Goal: Information Seeking & Learning: Check status

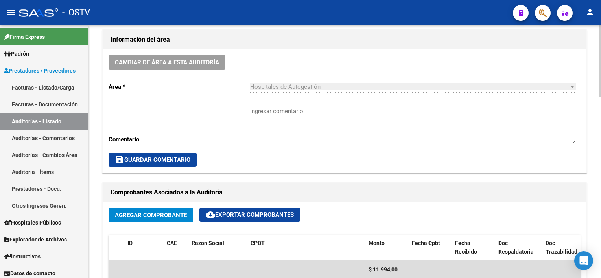
scroll to position [275, 0]
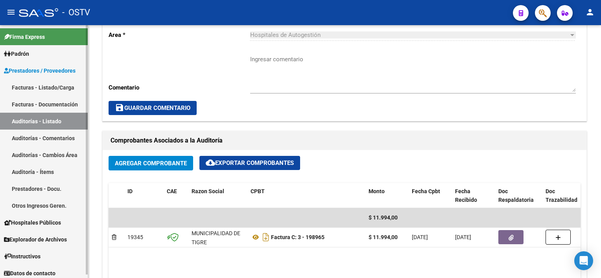
click at [55, 118] on link "Auditorías - Listado" at bounding box center [44, 121] width 88 height 17
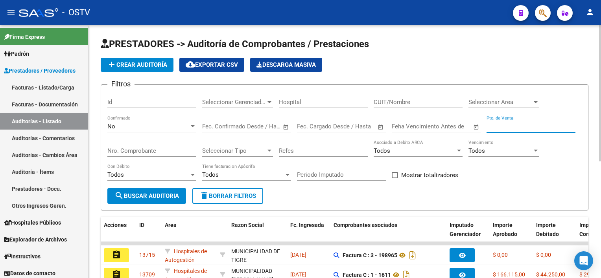
click at [518, 126] on input "Pto. de Venta" at bounding box center [530, 126] width 89 height 7
type input "1502"
click at [164, 151] on input "Nro. Comprobante" at bounding box center [151, 150] width 89 height 7
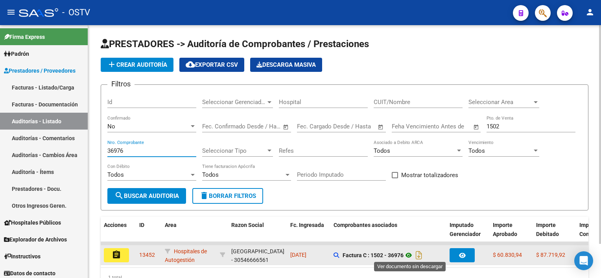
type input "36976"
click at [412, 252] on icon at bounding box center [409, 255] width 10 height 9
click at [337, 252] on app-auditoria-comprobantes-asociados at bounding box center [337, 255] width 6 height 6
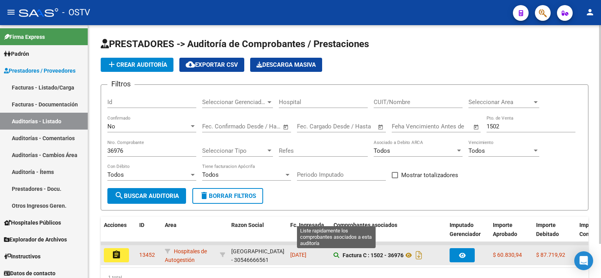
click at [337, 253] on icon at bounding box center [337, 256] width 6 height 6
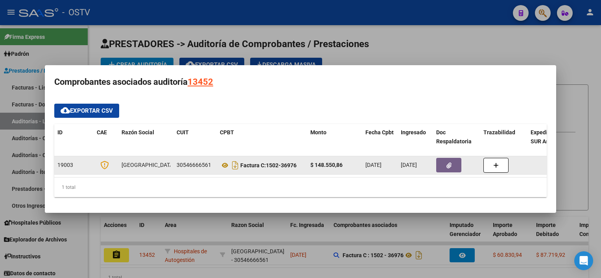
click at [444, 166] on button "button" at bounding box center [448, 165] width 25 height 15
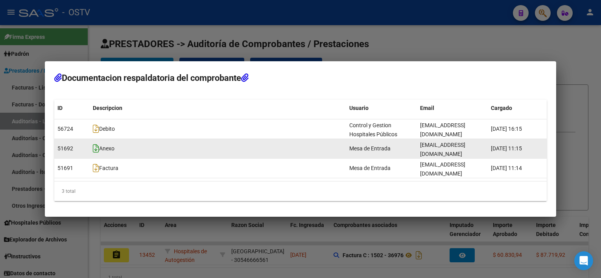
click at [96, 153] on icon at bounding box center [96, 148] width 6 height 9
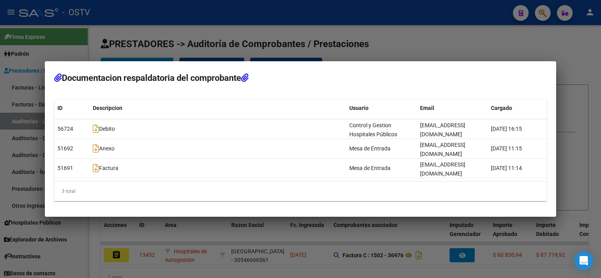
click at [146, 240] on div at bounding box center [300, 139] width 601 height 278
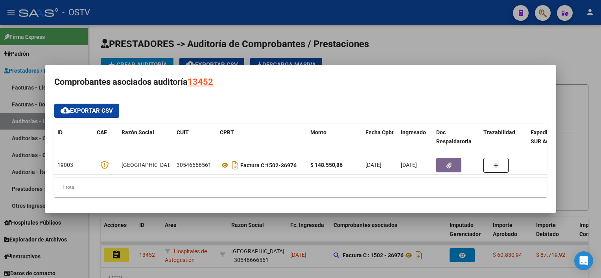
click at [146, 240] on div at bounding box center [300, 139] width 601 height 278
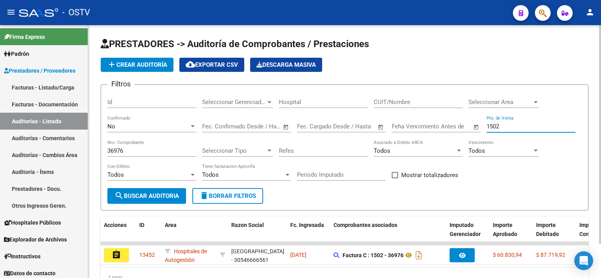
drag, startPoint x: 517, startPoint y: 126, endPoint x: 433, endPoint y: 131, distance: 84.7
click at [434, 130] on div "Filtros Id Seleccionar Gerenciador Seleccionar Gerenciador Hospital CUIT/Nombre…" at bounding box center [344, 139] width 474 height 97
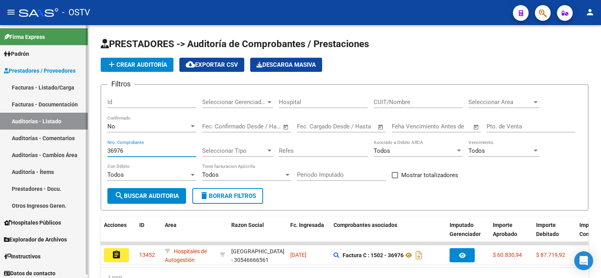
drag, startPoint x: 134, startPoint y: 153, endPoint x: 79, endPoint y: 150, distance: 55.1
click at [79, 150] on mat-sidenav-container "Firma Express Padrón Afiliados Empadronados Movimientos de Afiliados Padrón Ági…" at bounding box center [300, 151] width 601 height 253
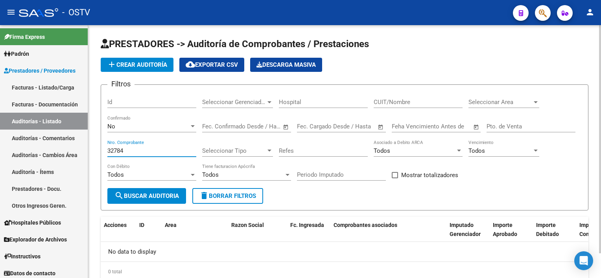
type input "32784"
click at [157, 127] on div "No" at bounding box center [148, 126] width 82 height 7
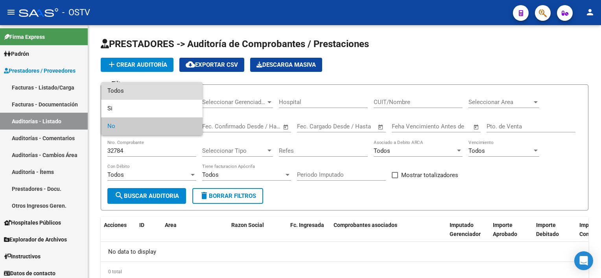
click at [148, 98] on span "Todos" at bounding box center [151, 91] width 89 height 18
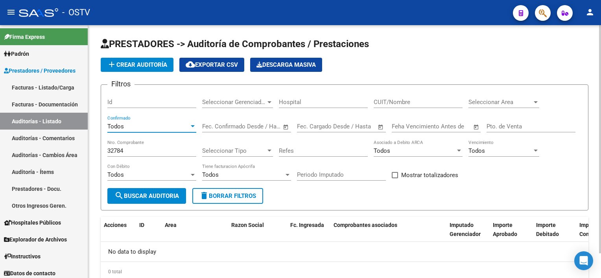
click at [150, 197] on span "search Buscar Auditoria" at bounding box center [146, 196] width 64 height 7
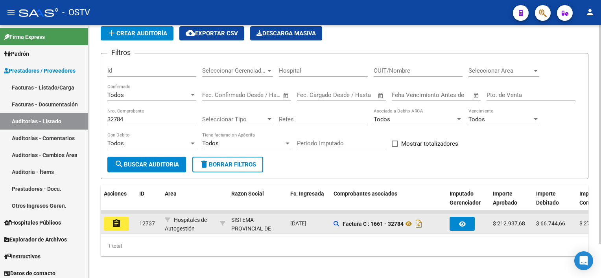
scroll to position [39, 0]
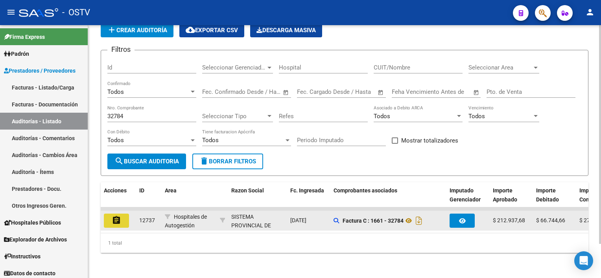
click at [116, 217] on mat-icon "assignment" at bounding box center [116, 220] width 9 height 9
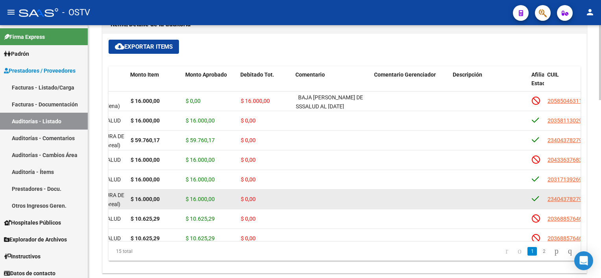
scroll to position [0, 67]
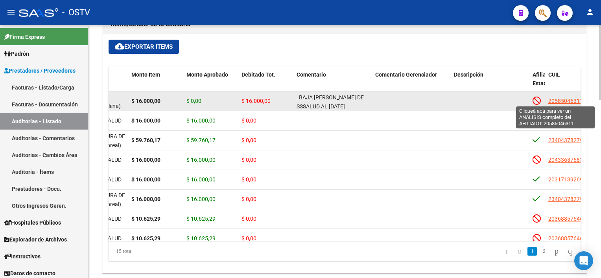
click at [553, 98] on span "20585046311" at bounding box center [565, 101] width 35 height 6
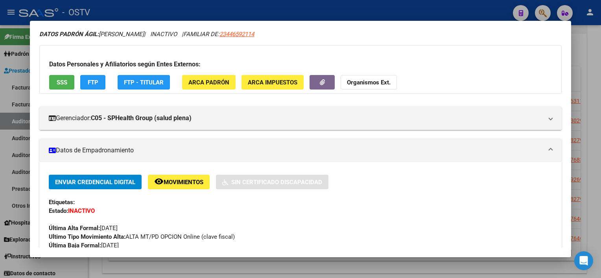
scroll to position [0, 0]
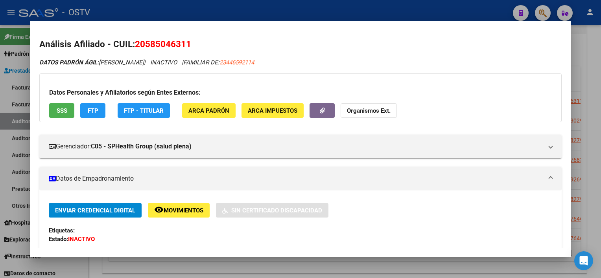
click at [64, 111] on span "SSS" at bounding box center [62, 110] width 11 height 7
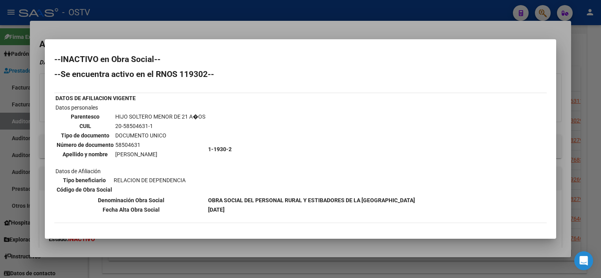
scroll to position [35, 0]
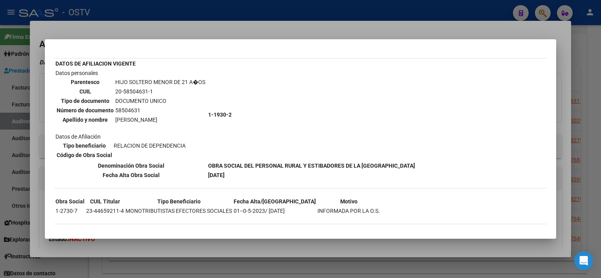
click at [225, 249] on div at bounding box center [300, 139] width 601 height 278
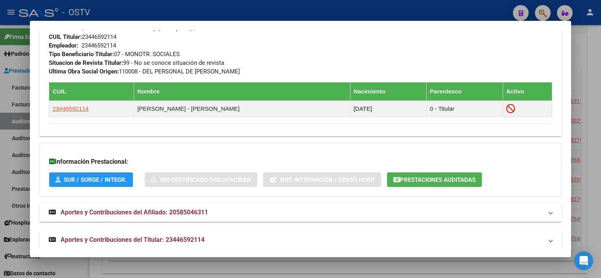
scroll to position [433, 0]
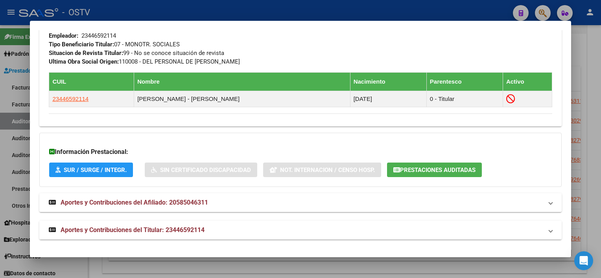
click at [227, 227] on mat-panel-title "Aportes y Contribuciones del Titular: 23446592114" at bounding box center [296, 230] width 494 height 9
click at [212, 265] on div at bounding box center [300, 139] width 601 height 278
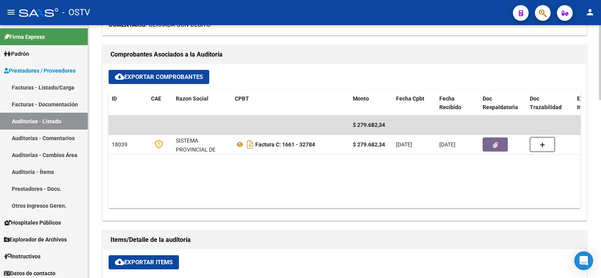
scroll to position [315, 0]
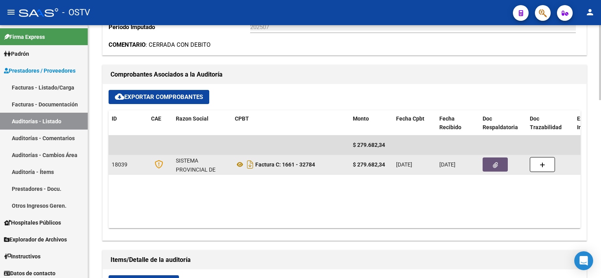
click at [492, 160] on button "button" at bounding box center [495, 165] width 25 height 14
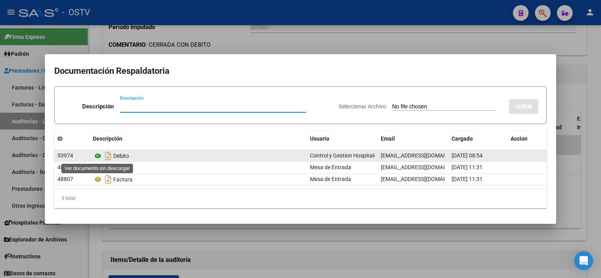
click at [100, 155] on icon at bounding box center [98, 155] width 10 height 9
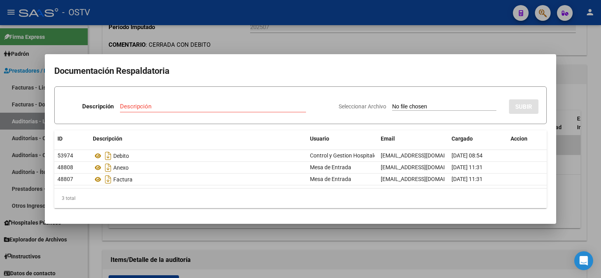
click at [223, 247] on div at bounding box center [300, 139] width 601 height 278
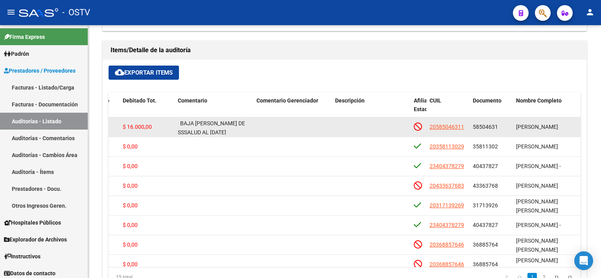
scroll to position [511, 0]
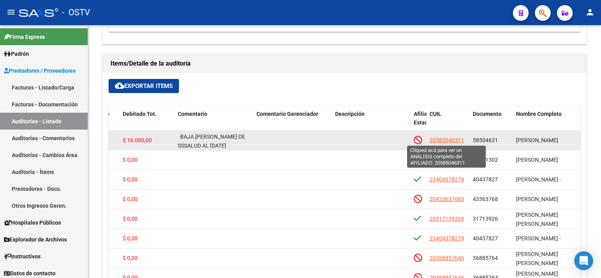
click at [440, 140] on span "20585046311" at bounding box center [446, 140] width 35 height 6
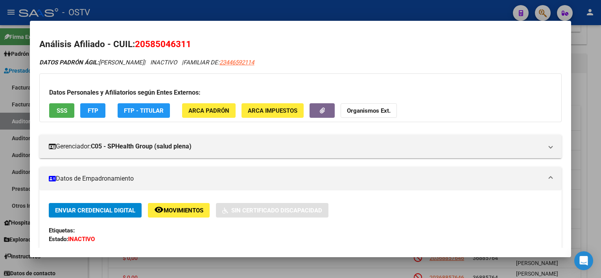
drag, startPoint x: 147, startPoint y: 44, endPoint x: 188, endPoint y: 42, distance: 40.5
click at [188, 42] on span "20585046311" at bounding box center [163, 44] width 56 height 10
copy span "58504631"
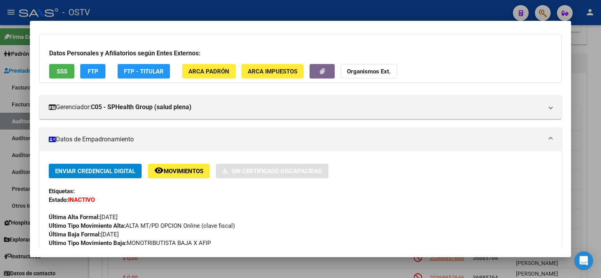
scroll to position [0, 0]
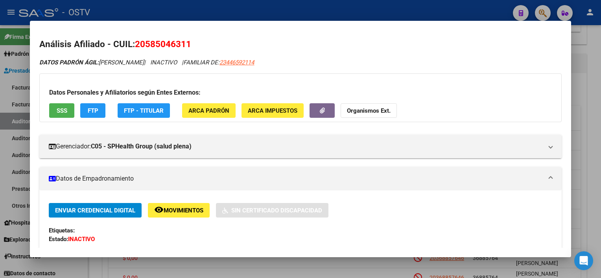
drag, startPoint x: 254, startPoint y: 62, endPoint x: 298, endPoint y: 62, distance: 44.0
click at [298, 62] on div "DATOS PADRÓN ÁGIL: [PERSON_NAME] | INACTIVO | FAMILIAR DE: 23446592114" at bounding box center [300, 62] width 522 height 9
copy span "23446592114"
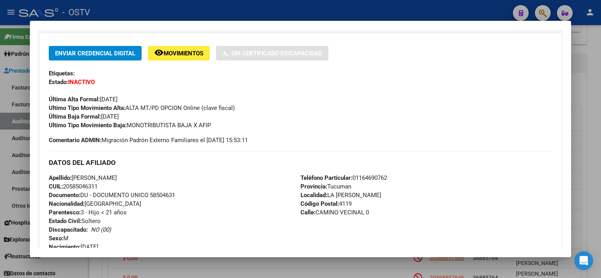
click at [593, 135] on div at bounding box center [300, 139] width 601 height 278
